Goal: Check status: Check status

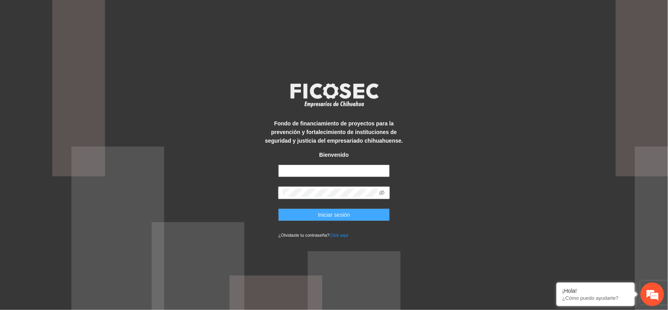
type input "**********"
click at [324, 212] on span "Iniciar sesión" at bounding box center [334, 214] width 32 height 9
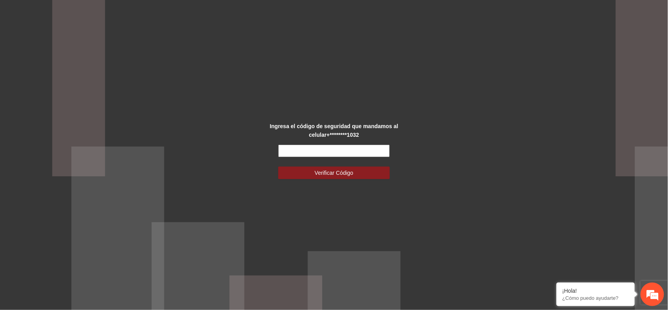
click at [304, 146] on input "text" at bounding box center [334, 150] width 112 height 13
type input "******"
click at [312, 173] on button "Verificar Código" at bounding box center [334, 172] width 112 height 13
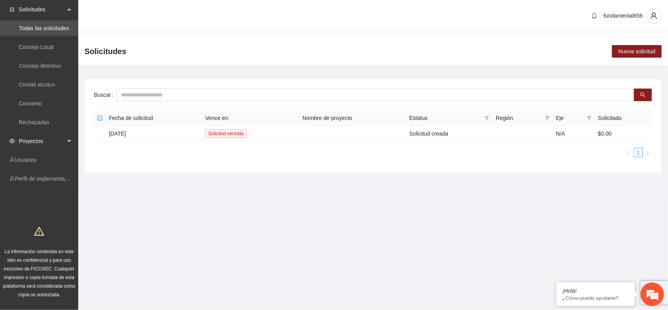
click at [67, 139] on div "Proyectos" at bounding box center [39, 141] width 78 height 16
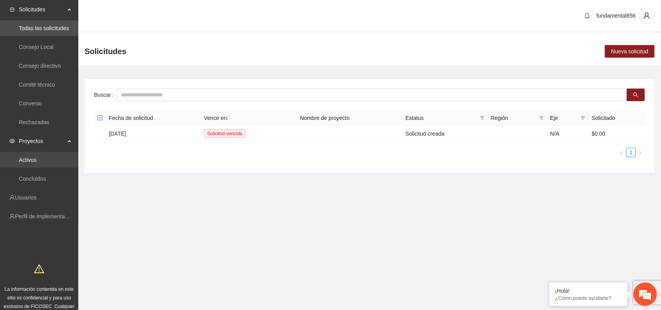
click at [36, 159] on link "Activos" at bounding box center [28, 160] width 18 height 6
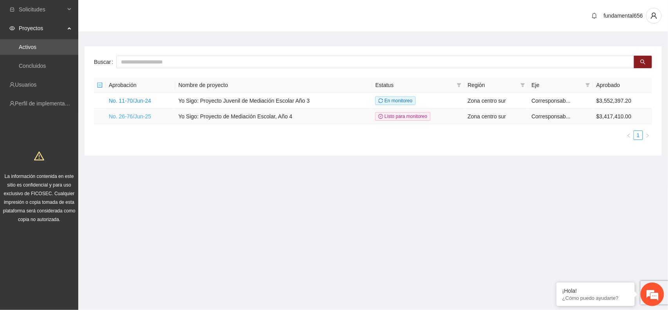
click at [128, 116] on link "No. 26-76/Jun-25" at bounding box center [130, 116] width 42 height 6
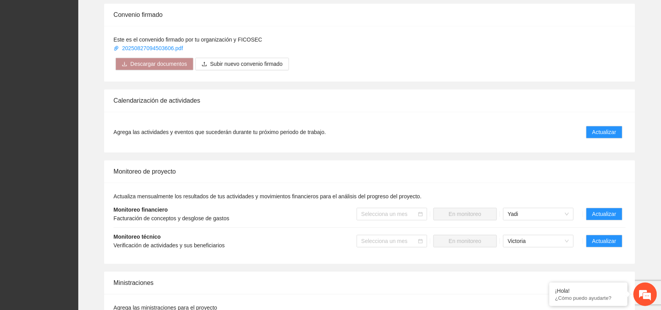
scroll to position [587, 0]
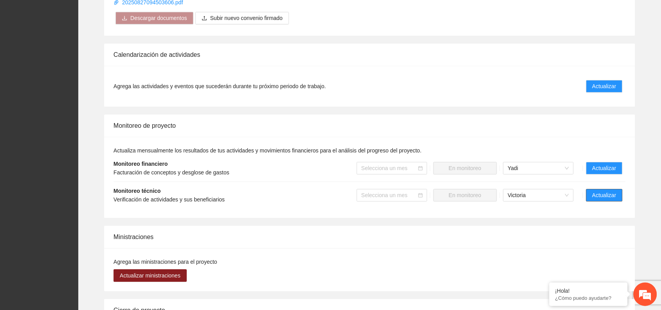
click at [614, 192] on span "Actualizar" at bounding box center [604, 195] width 24 height 9
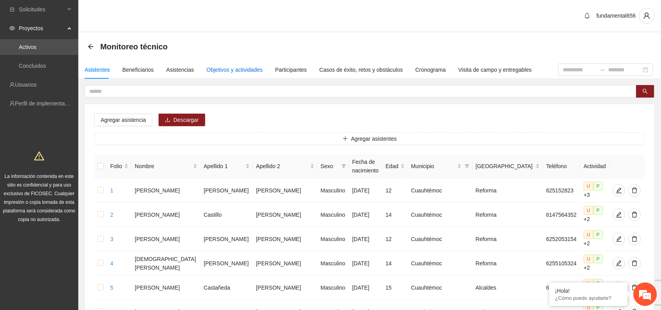
click at [232, 67] on div "Objetivos y actividades" at bounding box center [235, 69] width 56 height 9
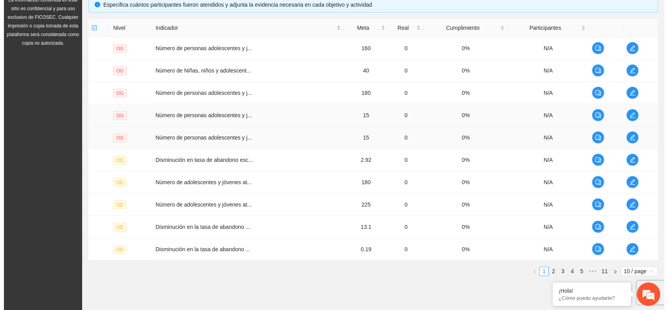
scroll to position [196, 0]
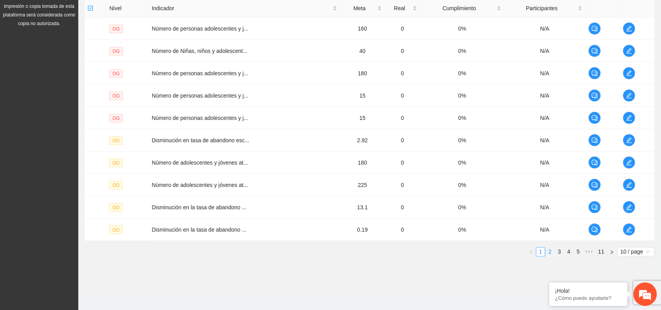
click at [551, 251] on link "2" at bounding box center [550, 251] width 9 height 9
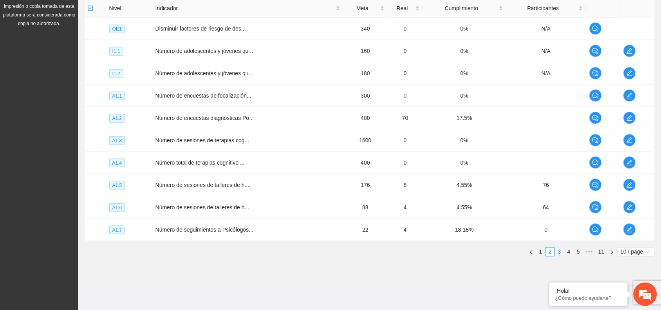
click at [558, 253] on link "3" at bounding box center [559, 251] width 9 height 9
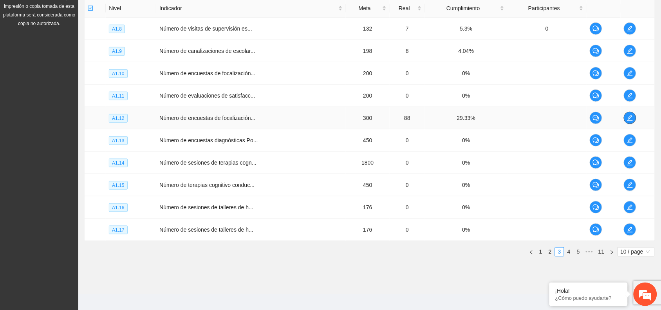
click at [630, 119] on icon "edit" at bounding box center [630, 118] width 6 height 6
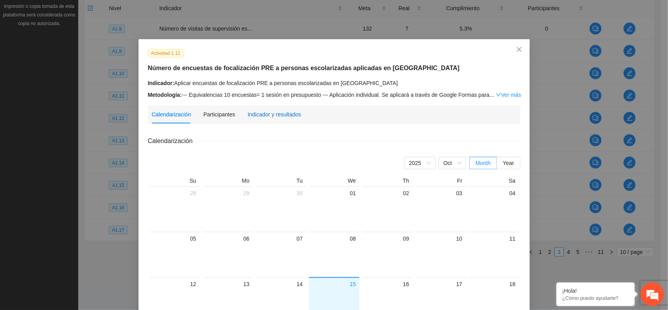
click at [258, 117] on div "Indicador y resultados" at bounding box center [275, 114] width 54 height 9
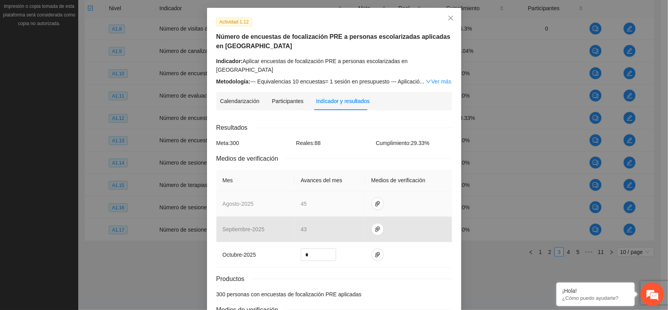
scroll to position [49, 0]
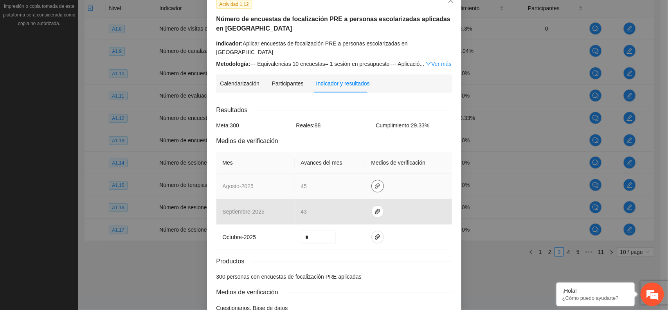
click at [376, 183] on icon "paper-clip" at bounding box center [378, 185] width 5 height 5
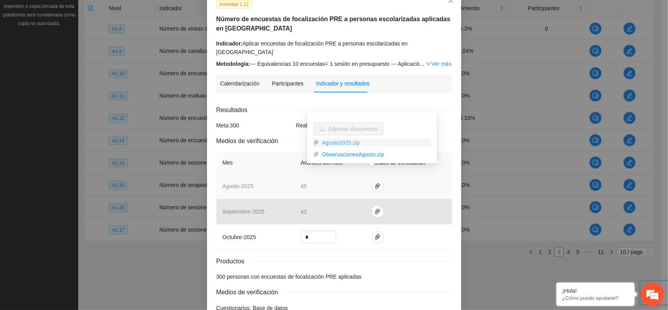
click at [337, 140] on link "Agosto2025.zip" at bounding box center [375, 142] width 112 height 9
click at [343, 157] on link "ObservacionesAgosto.zip" at bounding box center [375, 154] width 112 height 9
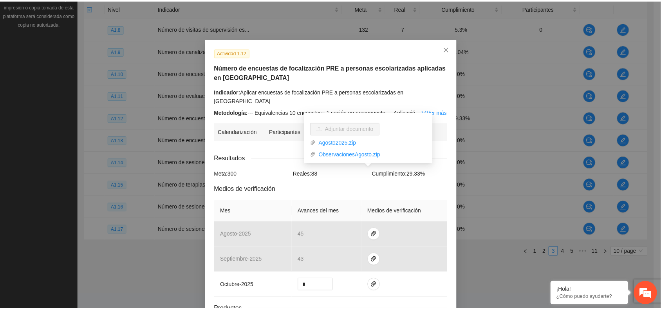
scroll to position [0, 0]
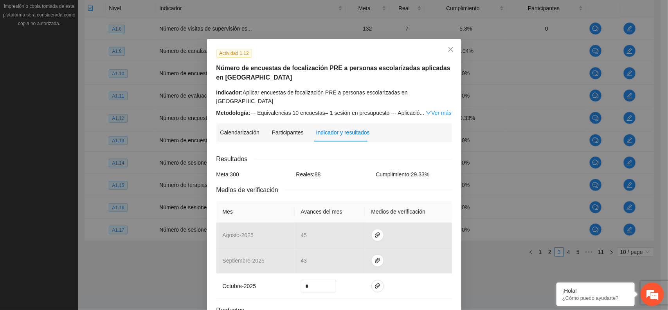
click at [420, 56] on div "Actividad 1.12" at bounding box center [334, 53] width 242 height 9
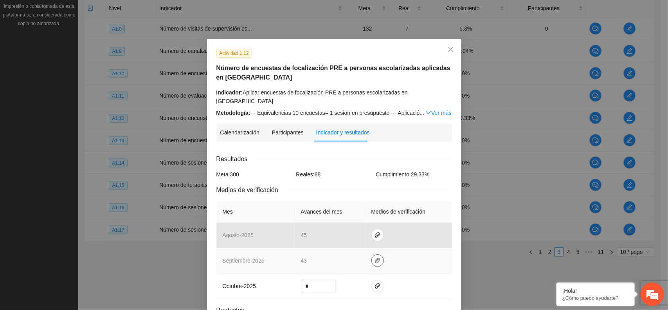
click at [372, 257] on span "paper-clip" at bounding box center [378, 260] width 12 height 6
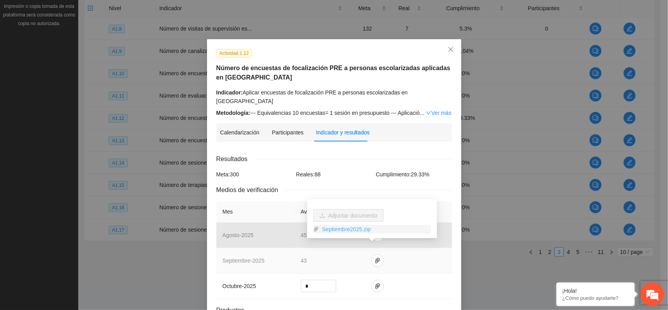
click at [343, 229] on link "Septiembre2025.zip" at bounding box center [375, 229] width 112 height 9
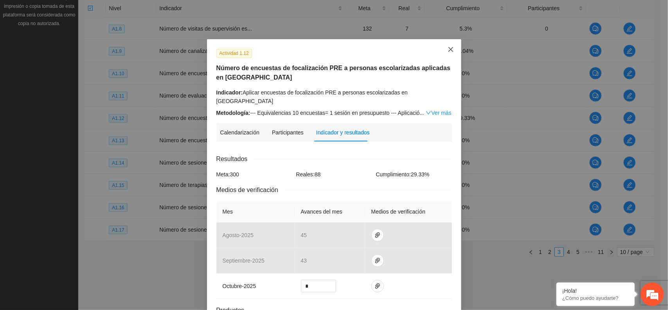
click at [449, 46] on span "Close" at bounding box center [451, 49] width 21 height 21
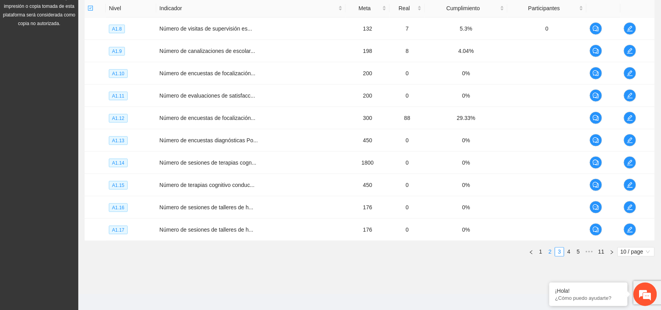
click at [549, 255] on link "2" at bounding box center [550, 251] width 9 height 9
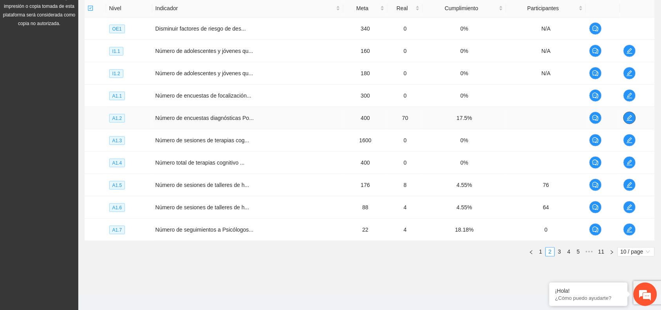
click at [631, 122] on button "button" at bounding box center [629, 118] width 13 height 13
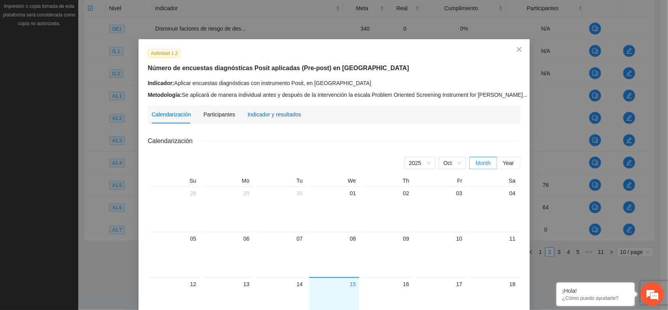
click at [260, 116] on div "Indicador y resultados" at bounding box center [275, 114] width 54 height 9
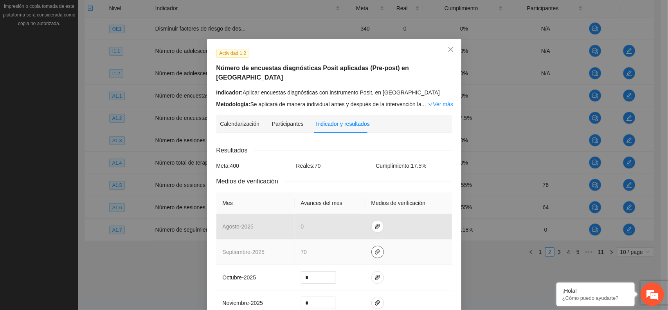
click at [376, 249] on icon "paper-clip" at bounding box center [378, 251] width 5 height 5
click at [359, 219] on link "SEPTIEMBRE2025.zip" at bounding box center [375, 219] width 112 height 9
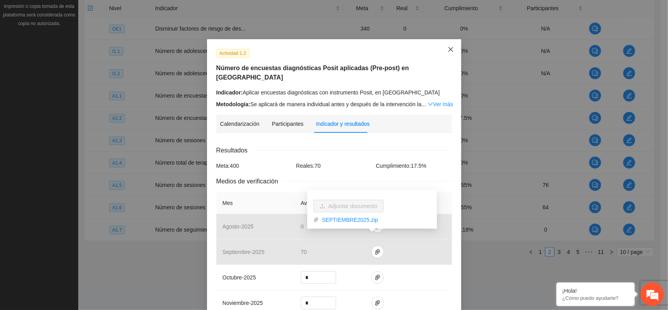
click at [448, 51] on icon "close" at bounding box center [451, 49] width 6 height 6
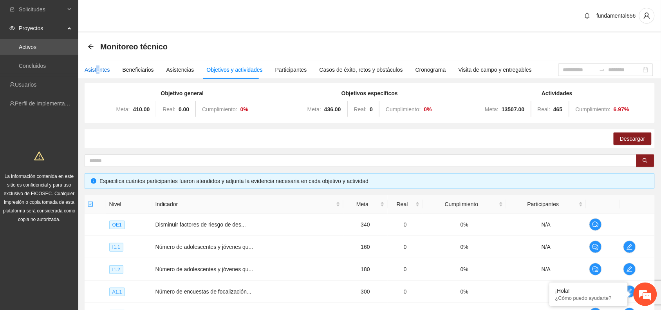
click at [97, 69] on div "Asistentes" at bounding box center [97, 69] width 25 height 9
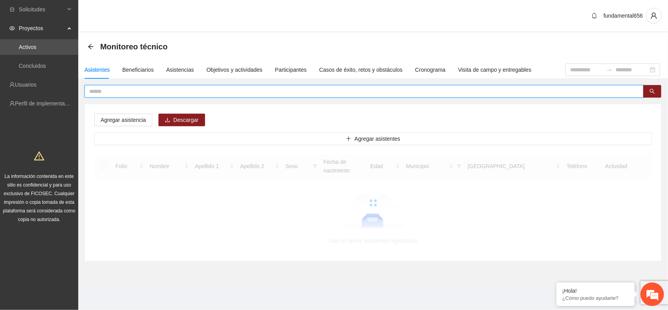
click at [121, 92] on input "text" at bounding box center [361, 91] width 544 height 9
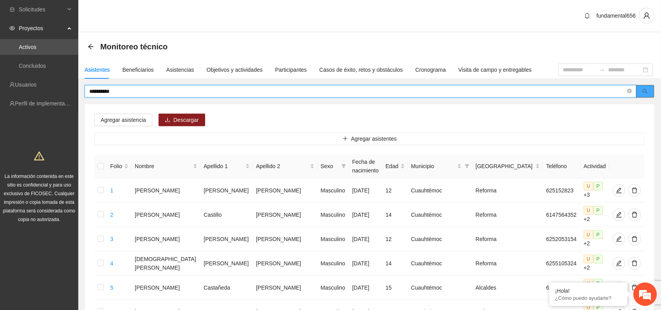
click at [645, 94] on span "search" at bounding box center [645, 91] width 5 height 6
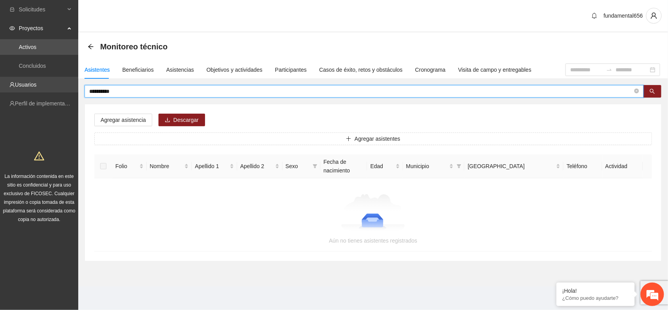
drag, startPoint x: 123, startPoint y: 89, endPoint x: 61, endPoint y: 87, distance: 61.1
click at [61, 87] on section "**********" at bounding box center [334, 155] width 668 height 310
click at [651, 89] on icon "search" at bounding box center [652, 90] width 5 height 5
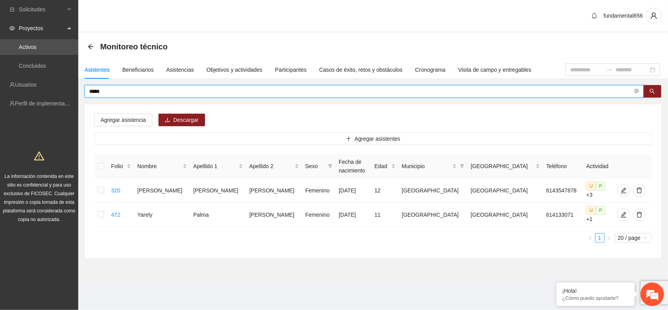
drag, startPoint x: 103, startPoint y: 90, endPoint x: 77, endPoint y: 93, distance: 25.9
click at [77, 93] on section "Solicitudes Proyectos Activos Concluidos Usuarios Perfil de implementadora La i…" at bounding box center [334, 155] width 668 height 310
click at [649, 92] on button "button" at bounding box center [653, 91] width 18 height 13
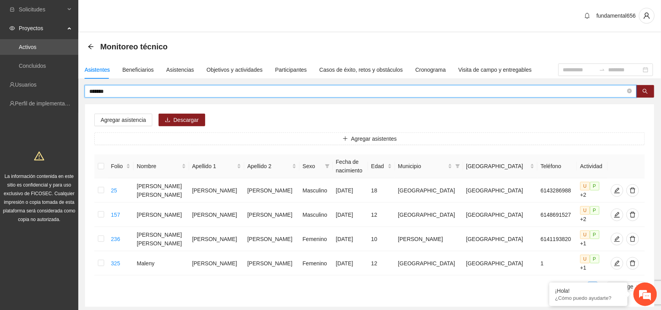
drag, startPoint x: 114, startPoint y: 90, endPoint x: 83, endPoint y: 94, distance: 32.0
click at [83, 94] on div "******* Agregar asistencia Descargar Agregar asistentes Folio Nombre Apellido 1…" at bounding box center [369, 196] width 583 height 222
click at [644, 89] on icon "search" at bounding box center [645, 91] width 5 height 5
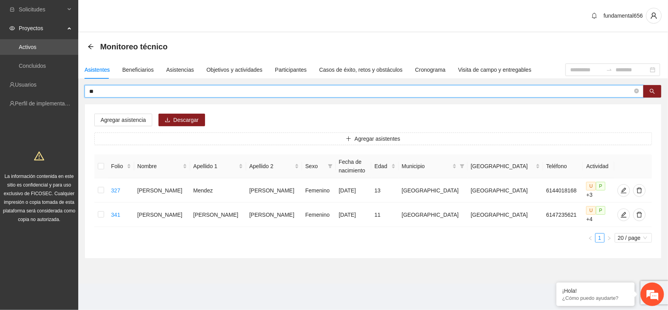
type input "*"
click at [656, 95] on button "button" at bounding box center [653, 91] width 18 height 13
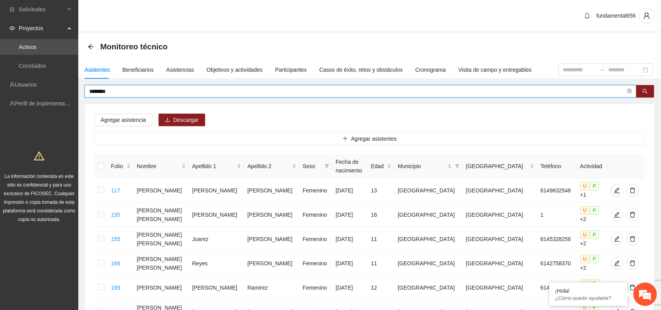
click at [116, 88] on input "********" at bounding box center [357, 91] width 536 height 9
type input "*"
click at [136, 72] on div "Beneficiarios" at bounding box center [138, 69] width 31 height 9
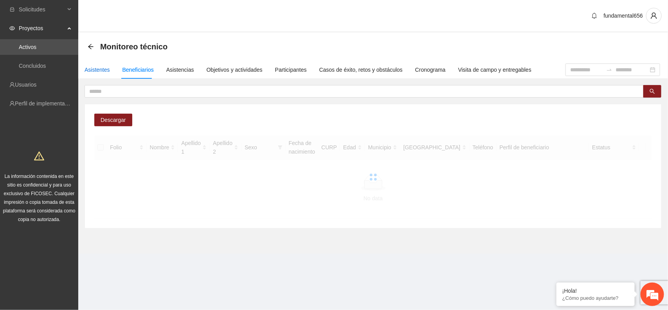
click at [106, 70] on div "Asistentes" at bounding box center [97, 69] width 25 height 9
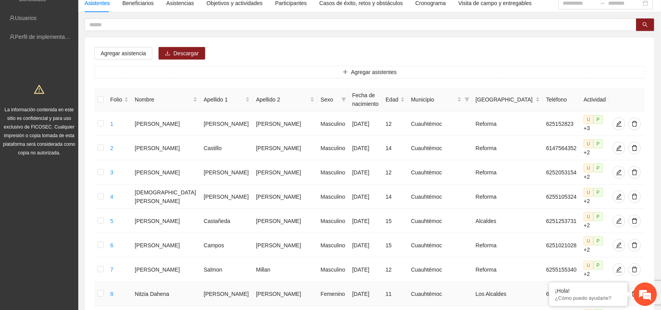
scroll to position [98, 0]
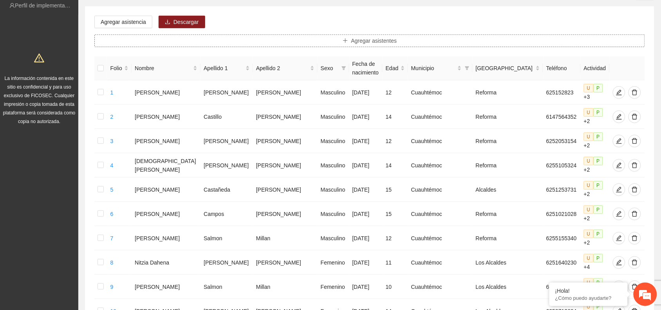
click at [103, 36] on button "Agregar asistentes" at bounding box center [369, 40] width 551 height 13
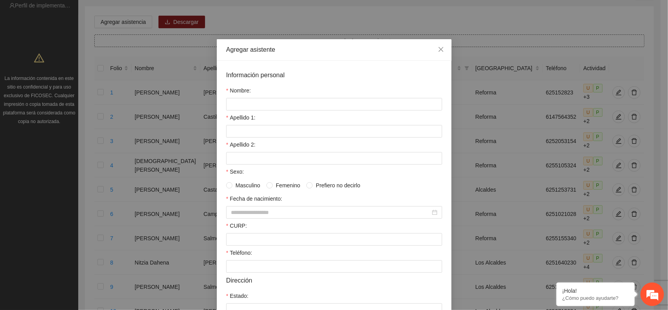
click at [105, 40] on div "Agregar asistente Información personal Nombre: Apellido 1: Apellido 2: Sexo: Ma…" at bounding box center [334, 155] width 668 height 310
click at [441, 51] on icon "close" at bounding box center [441, 49] width 6 height 6
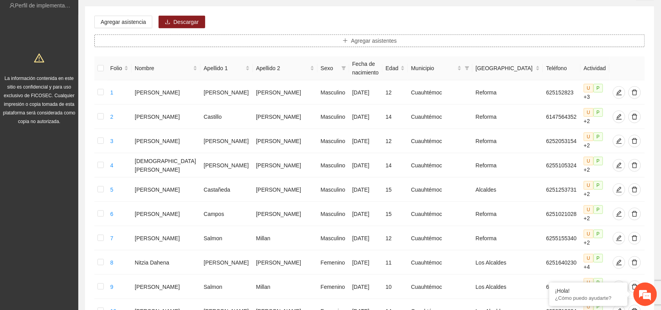
click at [151, 43] on button "Agregar asistentes" at bounding box center [369, 40] width 551 height 13
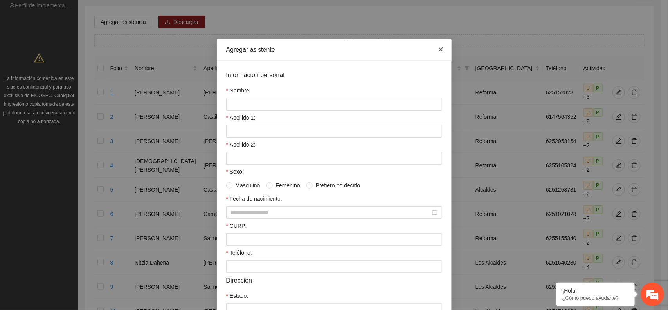
drag, startPoint x: 435, startPoint y: 49, endPoint x: 377, endPoint y: 45, distance: 58.4
click at [433, 48] on span "Close" at bounding box center [441, 49] width 21 height 21
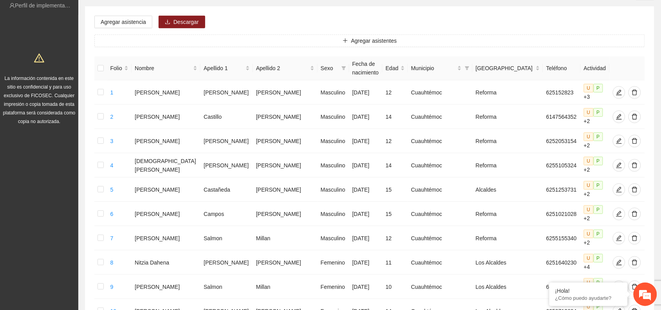
click at [308, 20] on div "Agregar asistencia Descargar Agregar asistentes Folio Nombre Apellido 1 Apellid…" at bounding box center [369, 301] width 569 height 591
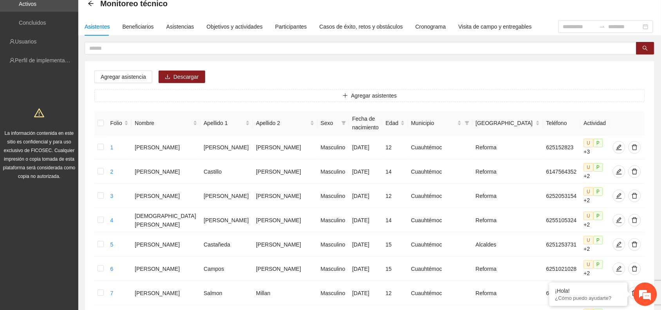
scroll to position [0, 0]
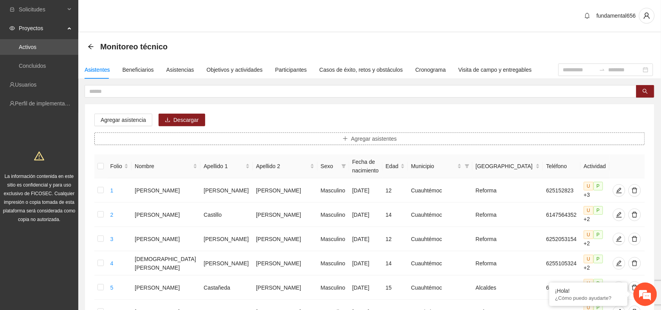
click at [107, 135] on button "Agregar asistentes" at bounding box center [369, 138] width 551 height 13
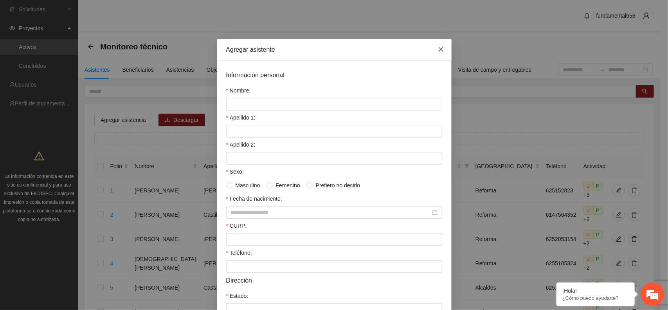
click at [438, 49] on icon "close" at bounding box center [441, 49] width 6 height 6
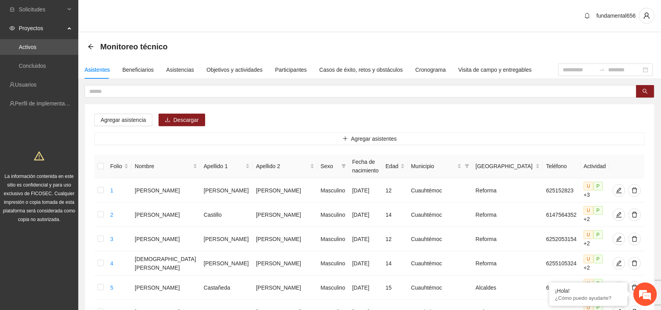
click at [112, 51] on span "Monitoreo técnico" at bounding box center [133, 46] width 67 height 13
click at [115, 94] on input "text" at bounding box center [357, 91] width 536 height 9
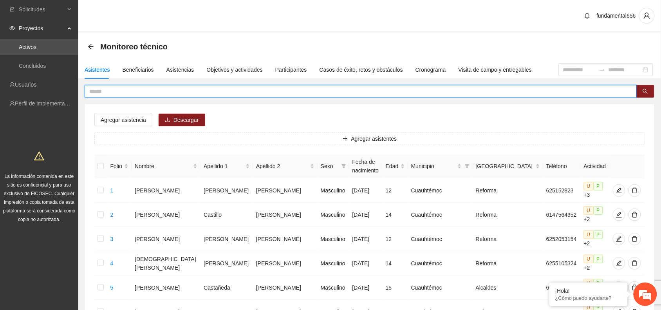
paste input "*******"
click at [644, 90] on icon "search" at bounding box center [645, 90] width 5 height 5
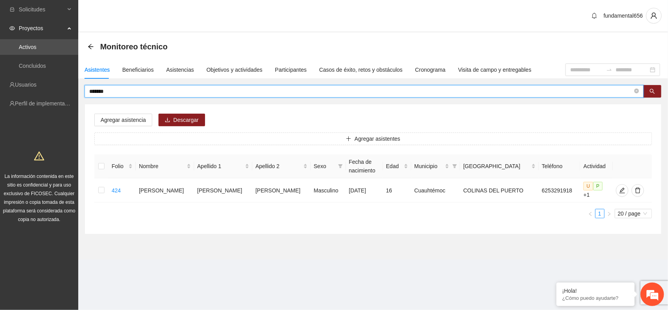
drag, startPoint x: 115, startPoint y: 88, endPoint x: 79, endPoint y: 90, distance: 36.1
click at [79, 90] on div "******* Agregar asistencia Descargar Agregar asistentes Folio Nombre Apellido 1…" at bounding box center [373, 159] width 590 height 149
paste input "text"
click at [653, 91] on icon "search" at bounding box center [652, 90] width 5 height 5
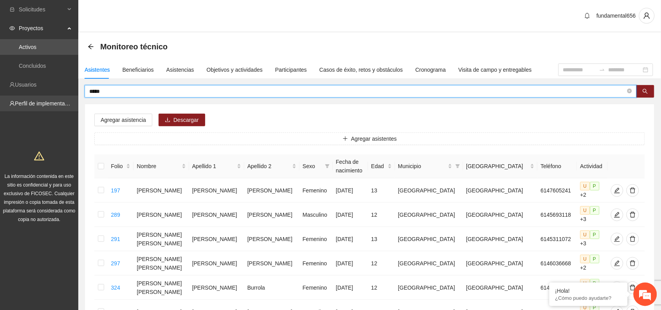
drag, startPoint x: 111, startPoint y: 91, endPoint x: 77, endPoint y: 96, distance: 34.5
click at [77, 96] on section "Solicitudes Proyectos Activos Concluidos Usuarios Perfil de implementadora La i…" at bounding box center [330, 237] width 661 height 475
paste input "**"
click at [646, 94] on span "search" at bounding box center [645, 91] width 5 height 6
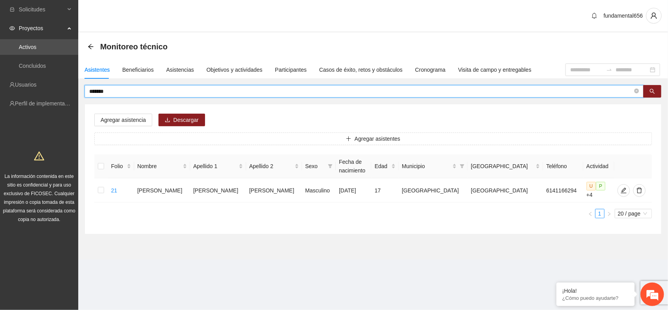
drag, startPoint x: 116, startPoint y: 94, endPoint x: 87, endPoint y: 92, distance: 29.0
click at [87, 92] on span "*******" at bounding box center [365, 91] width 560 height 13
paste input "***"
drag, startPoint x: 653, startPoint y: 89, endPoint x: 617, endPoint y: 90, distance: 35.7
click at [649, 90] on button "button" at bounding box center [653, 91] width 18 height 13
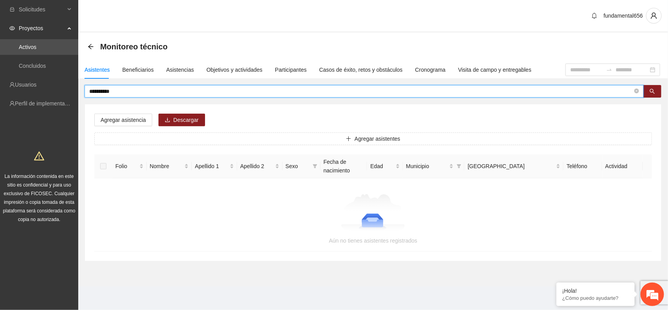
drag, startPoint x: 117, startPoint y: 90, endPoint x: 83, endPoint y: 93, distance: 33.4
click at [83, 93] on div "**********" at bounding box center [373, 173] width 590 height 176
paste input "text"
click at [655, 87] on button "button" at bounding box center [653, 91] width 18 height 13
drag, startPoint x: 111, startPoint y: 91, endPoint x: 85, endPoint y: 95, distance: 26.1
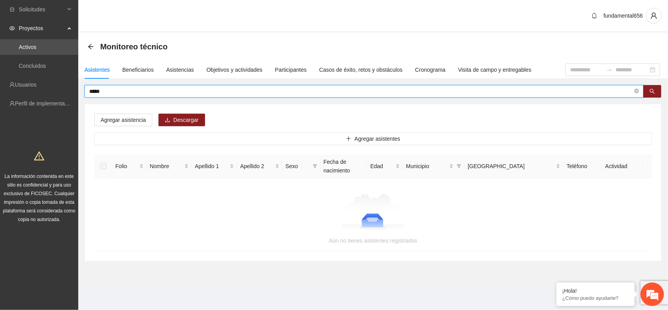
click at [85, 95] on span "*****" at bounding box center [365, 91] width 560 height 13
paste input "text"
click at [648, 94] on button "button" at bounding box center [653, 91] width 18 height 13
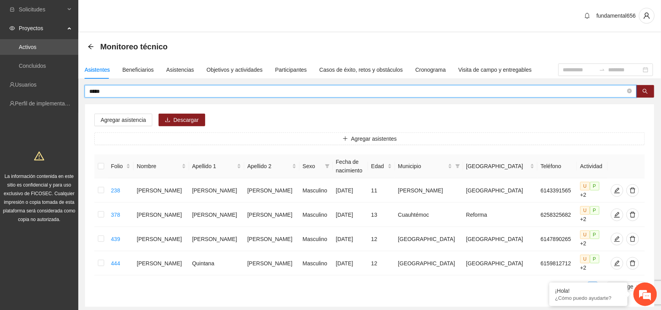
type input "*****"
drag, startPoint x: 105, startPoint y: 87, endPoint x: 73, endPoint y: 90, distance: 32.2
click at [73, 90] on section "Solicitudes Proyectos Activos Concluidos Usuarios Perfil de implementadora La i…" at bounding box center [330, 177] width 661 height 354
paste input "text"
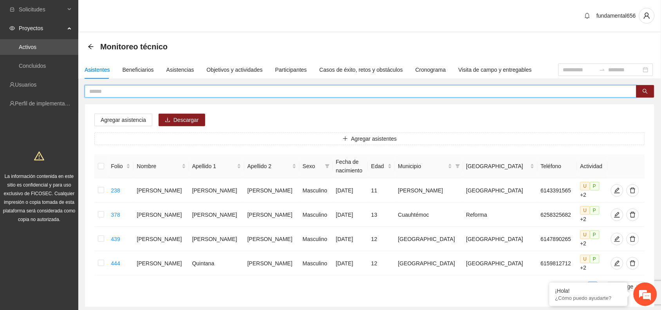
click at [96, 90] on input "text" at bounding box center [357, 91] width 536 height 9
paste input "**********"
click at [642, 91] on button "button" at bounding box center [645, 91] width 18 height 13
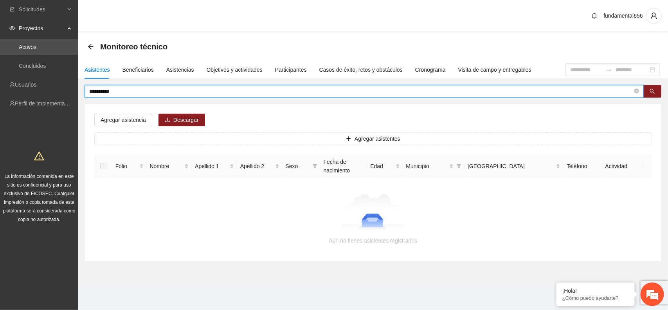
drag, startPoint x: 123, startPoint y: 91, endPoint x: 83, endPoint y: 93, distance: 40.0
click at [83, 93] on div "**********" at bounding box center [373, 173] width 590 height 176
paste input "text"
click at [648, 92] on button "button" at bounding box center [653, 91] width 18 height 13
drag, startPoint x: 107, startPoint y: 89, endPoint x: 88, endPoint y: 89, distance: 18.8
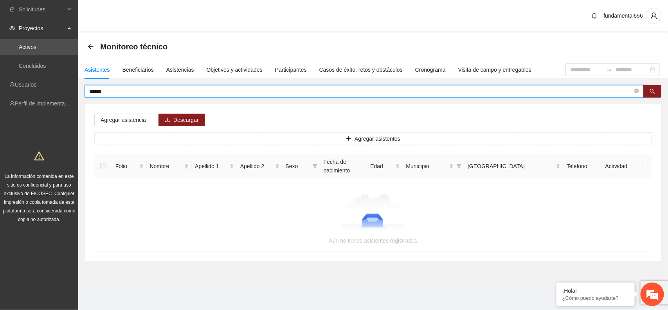
click at [88, 89] on span "******" at bounding box center [365, 91] width 560 height 13
paste input "text"
click at [650, 92] on icon "search" at bounding box center [652, 90] width 5 height 5
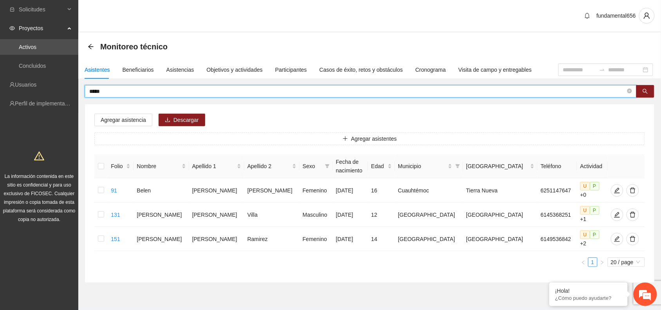
drag, startPoint x: 111, startPoint y: 93, endPoint x: 84, endPoint y: 93, distance: 26.6
click at [85, 93] on span "*****" at bounding box center [361, 91] width 552 height 13
paste input "*"
click at [647, 94] on button "button" at bounding box center [645, 91] width 18 height 13
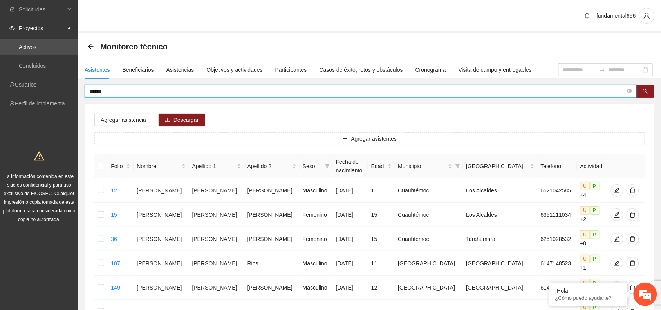
drag, startPoint x: 114, startPoint y: 92, endPoint x: 83, endPoint y: 89, distance: 31.1
paste input "*****"
click at [648, 92] on button "button" at bounding box center [645, 91] width 18 height 13
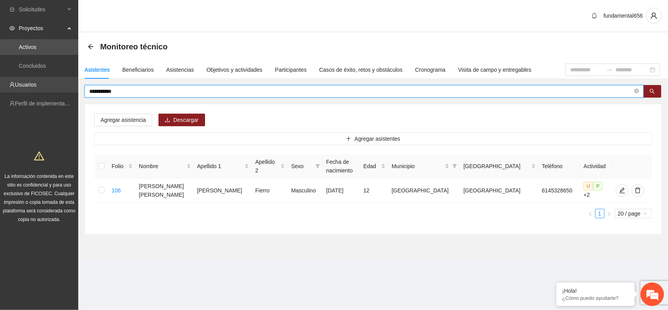
drag, startPoint x: 123, startPoint y: 91, endPoint x: 74, endPoint y: 91, distance: 48.2
click at [74, 91] on section "**********" at bounding box center [334, 155] width 668 height 310
paste input "****"
click at [648, 94] on button "button" at bounding box center [653, 91] width 18 height 13
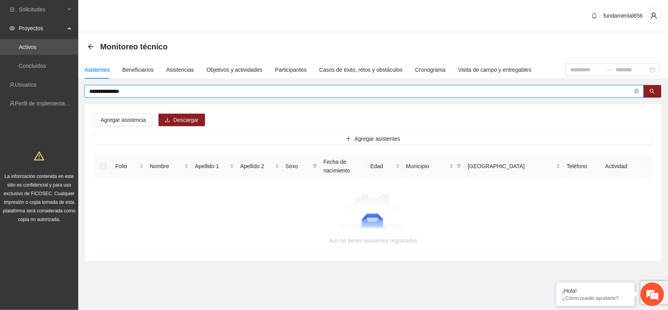
drag, startPoint x: 130, startPoint y: 92, endPoint x: 78, endPoint y: 93, distance: 52.5
click at [78, 93] on section "**********" at bounding box center [334, 155] width 668 height 310
paste input "text"
click at [648, 91] on button "button" at bounding box center [653, 91] width 18 height 13
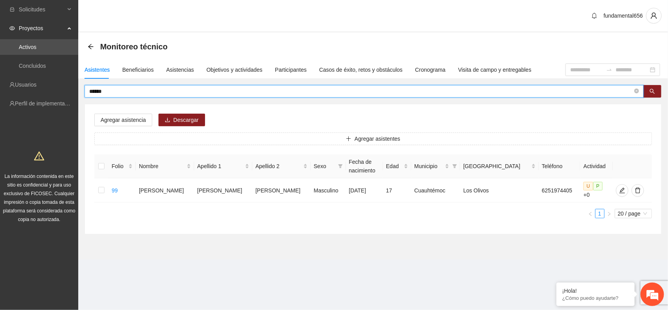
type input "******"
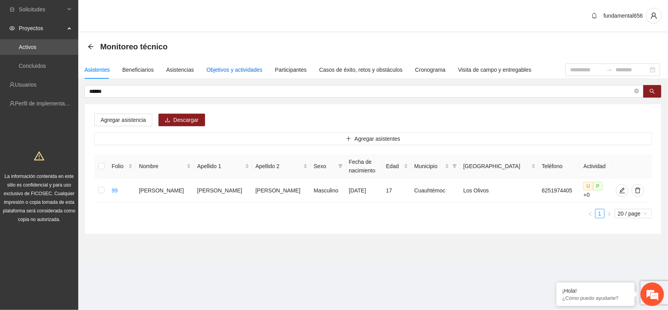
click at [237, 69] on div "Objetivos y actividades" at bounding box center [235, 69] width 56 height 9
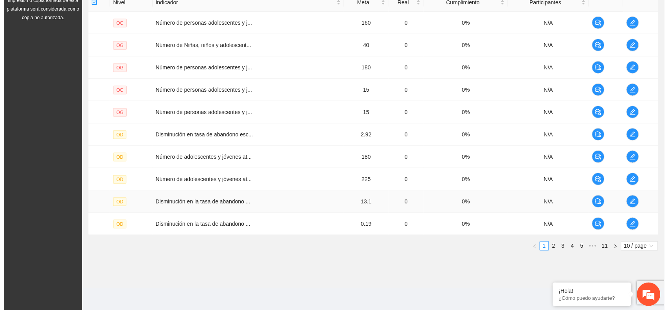
scroll to position [203, 0]
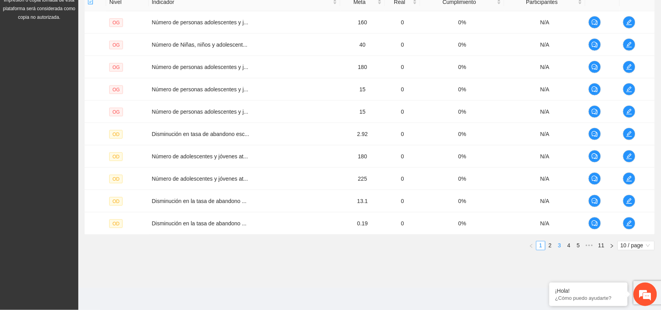
click at [559, 245] on link "3" at bounding box center [559, 245] width 9 height 9
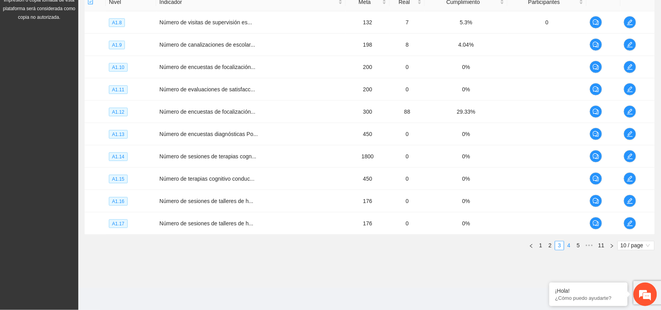
click at [570, 245] on link "4" at bounding box center [569, 245] width 9 height 9
click at [569, 247] on link "5" at bounding box center [569, 245] width 9 height 9
click at [570, 247] on link "6" at bounding box center [569, 245] width 9 height 9
click at [570, 247] on link "7" at bounding box center [569, 245] width 9 height 9
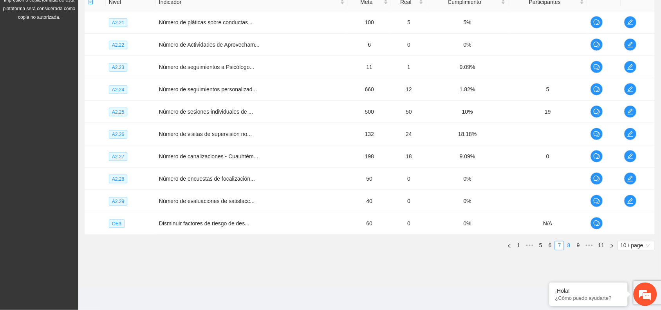
click at [570, 247] on link "8" at bounding box center [569, 245] width 9 height 9
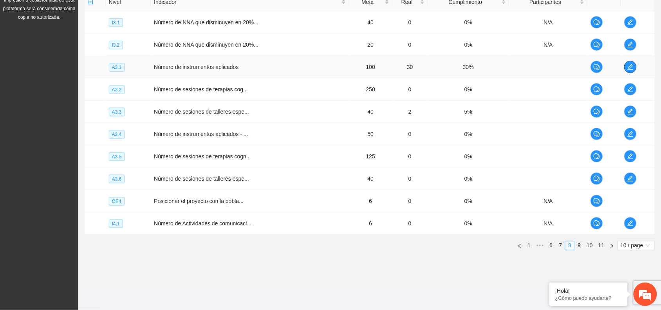
click at [629, 67] on icon "edit" at bounding box center [630, 67] width 6 height 6
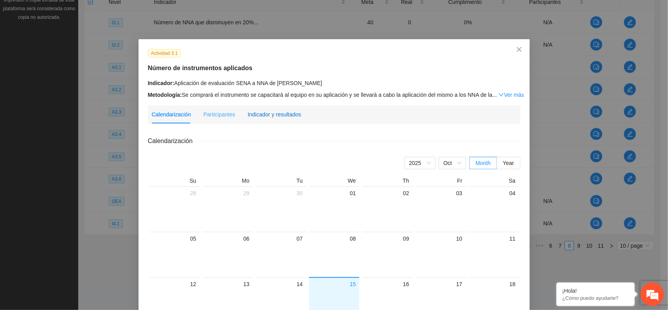
click at [277, 117] on div "Indicador y resultados" at bounding box center [275, 114] width 54 height 9
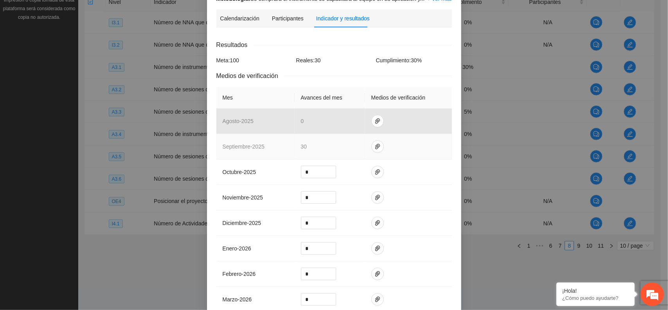
scroll to position [98, 0]
click at [372, 148] on button "button" at bounding box center [378, 144] width 13 height 13
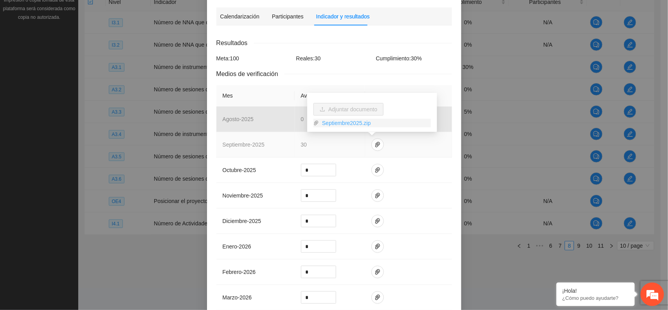
click at [348, 122] on link "Septiembre2025.zip" at bounding box center [375, 123] width 112 height 9
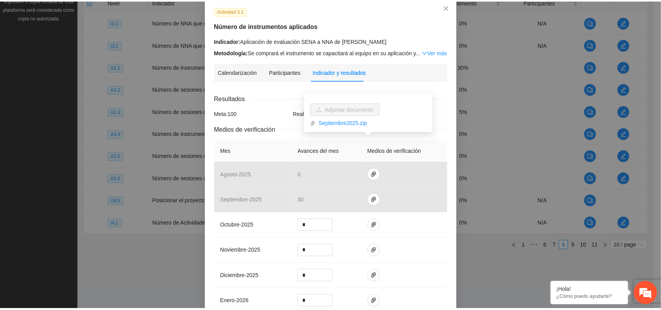
scroll to position [0, 0]
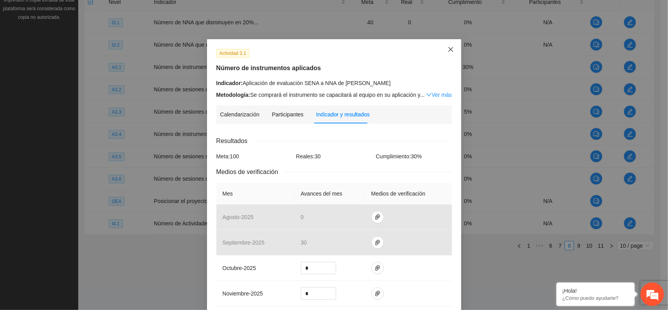
click at [450, 51] on icon "close" at bounding box center [451, 49] width 6 height 6
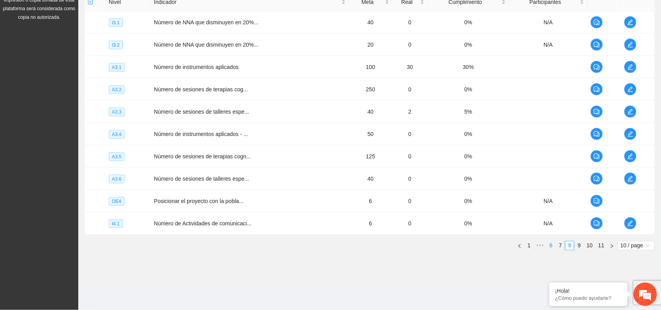
click at [551, 249] on link "6" at bounding box center [551, 245] width 9 height 9
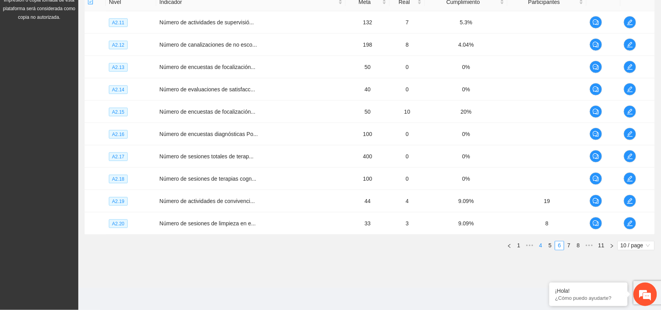
click at [539, 245] on link "4" at bounding box center [540, 245] width 9 height 9
click at [549, 247] on link "3" at bounding box center [550, 245] width 9 height 9
click at [550, 247] on link "2" at bounding box center [550, 245] width 9 height 9
